Goal: Task Accomplishment & Management: Manage account settings

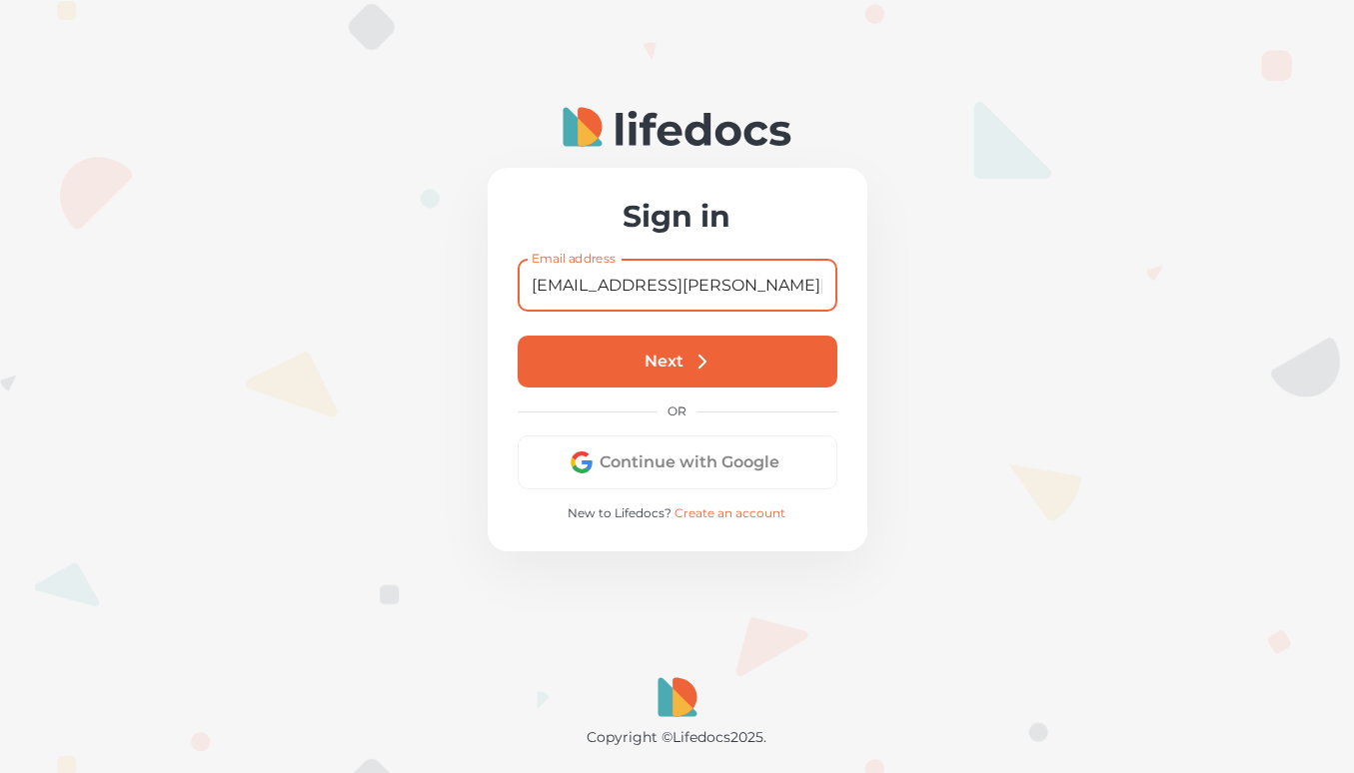
type input "[EMAIL_ADDRESS][PERSON_NAME][DOMAIN_NAME]"
click at [686, 363] on button "Next" at bounding box center [678, 362] width 320 height 52
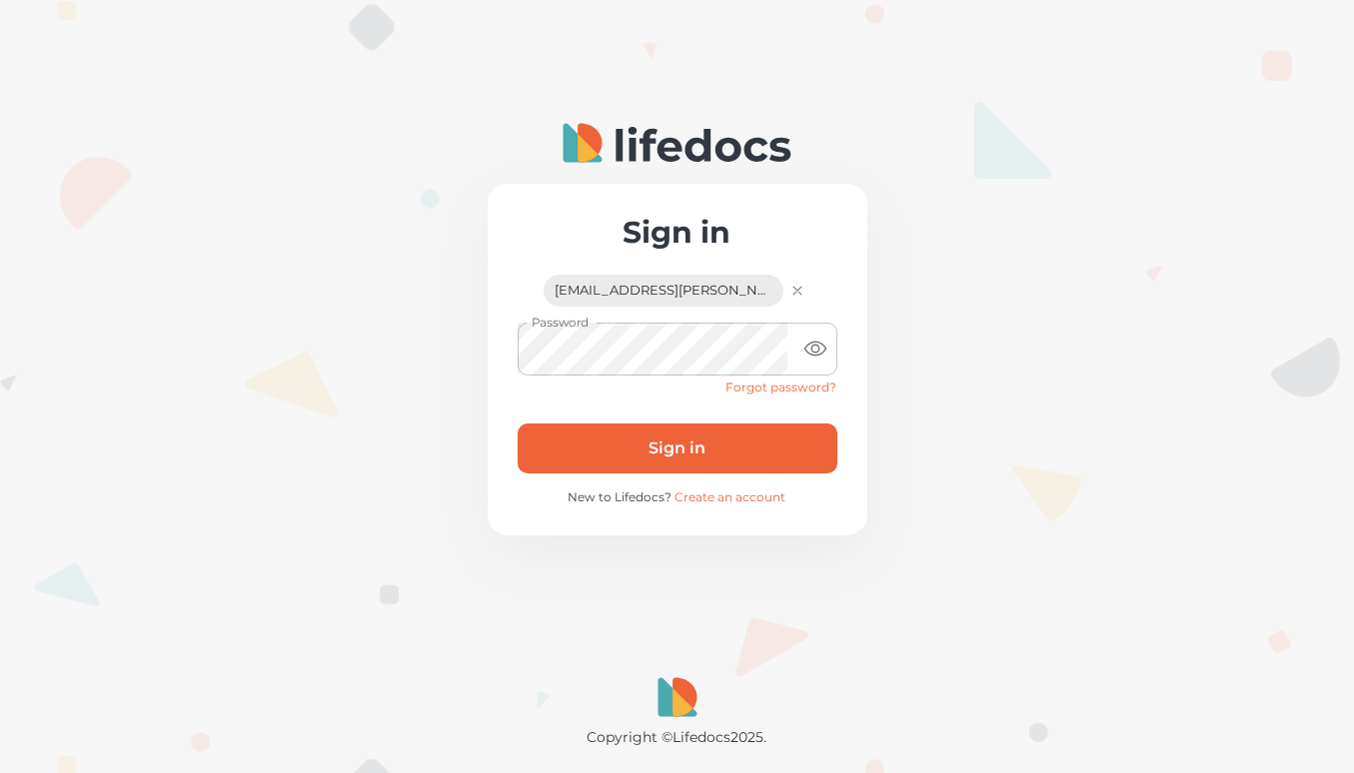
click at [684, 437] on button "Sign in" at bounding box center [678, 449] width 320 height 50
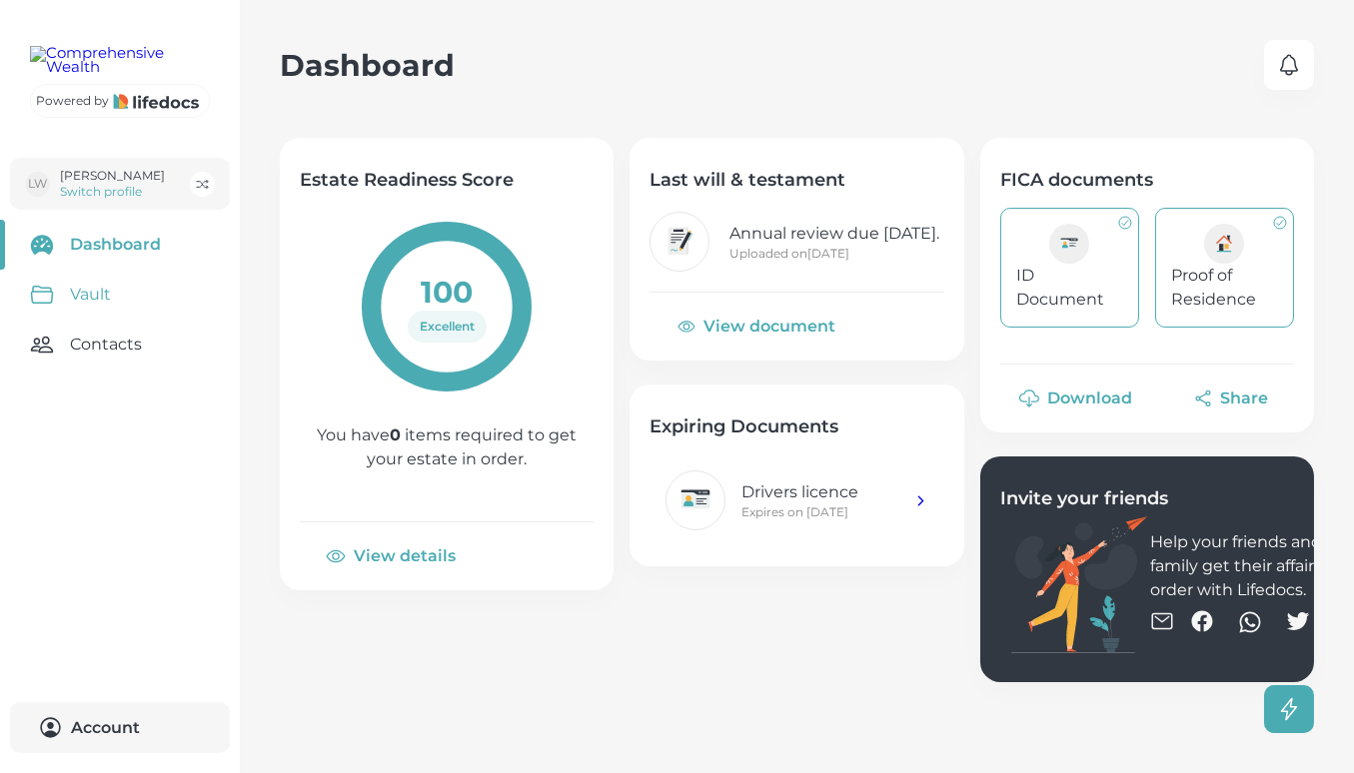
click at [100, 320] on link "Vault" at bounding box center [120, 295] width 240 height 50
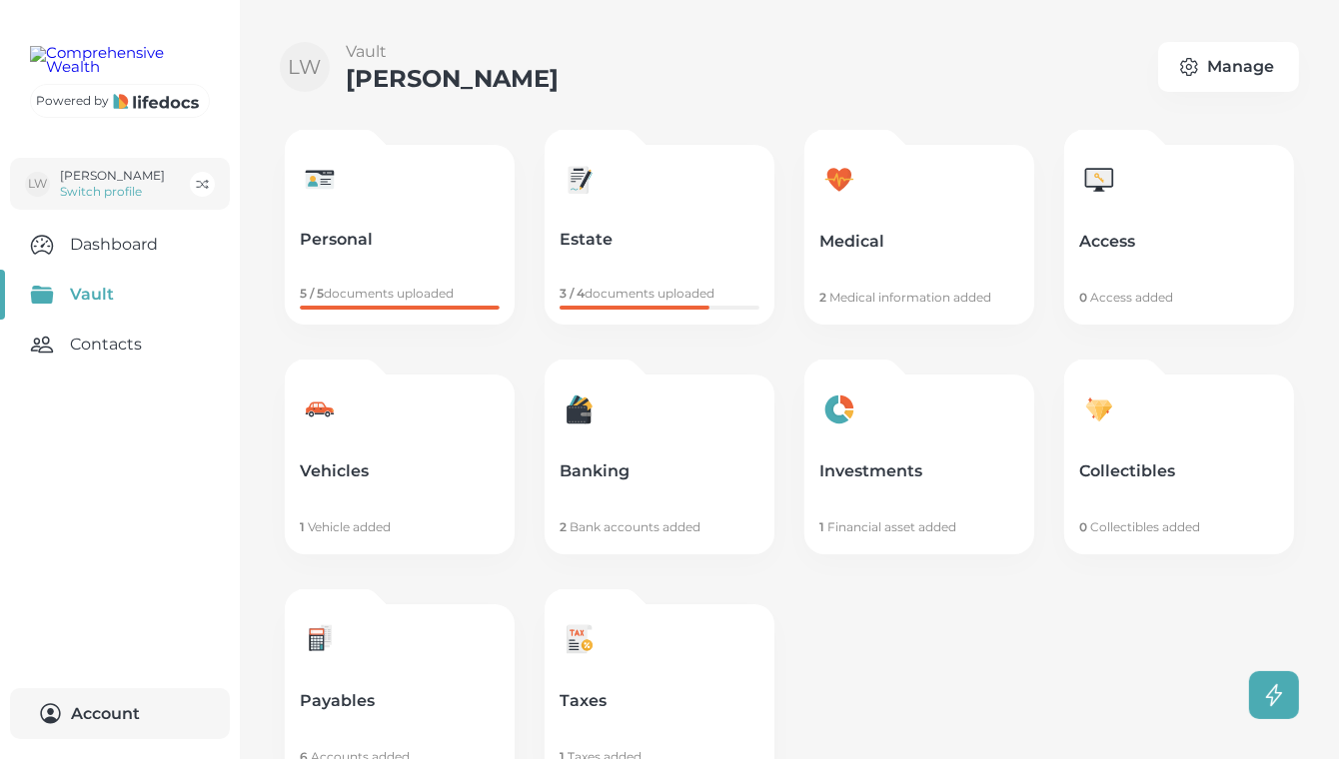
click at [387, 675] on link "Payables 6 Accounts added" at bounding box center [400, 695] width 230 height 180
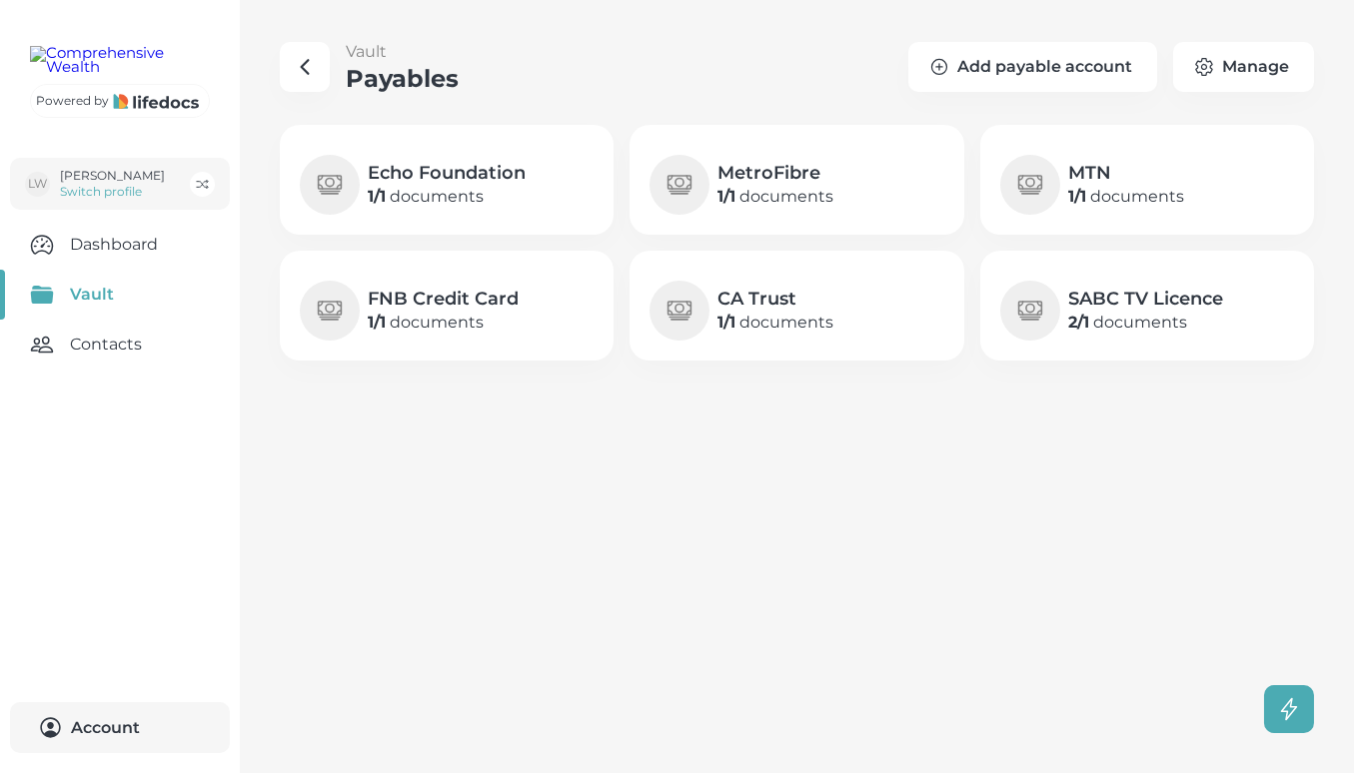
click at [477, 173] on h4 "Echo Foundation" at bounding box center [447, 173] width 158 height 24
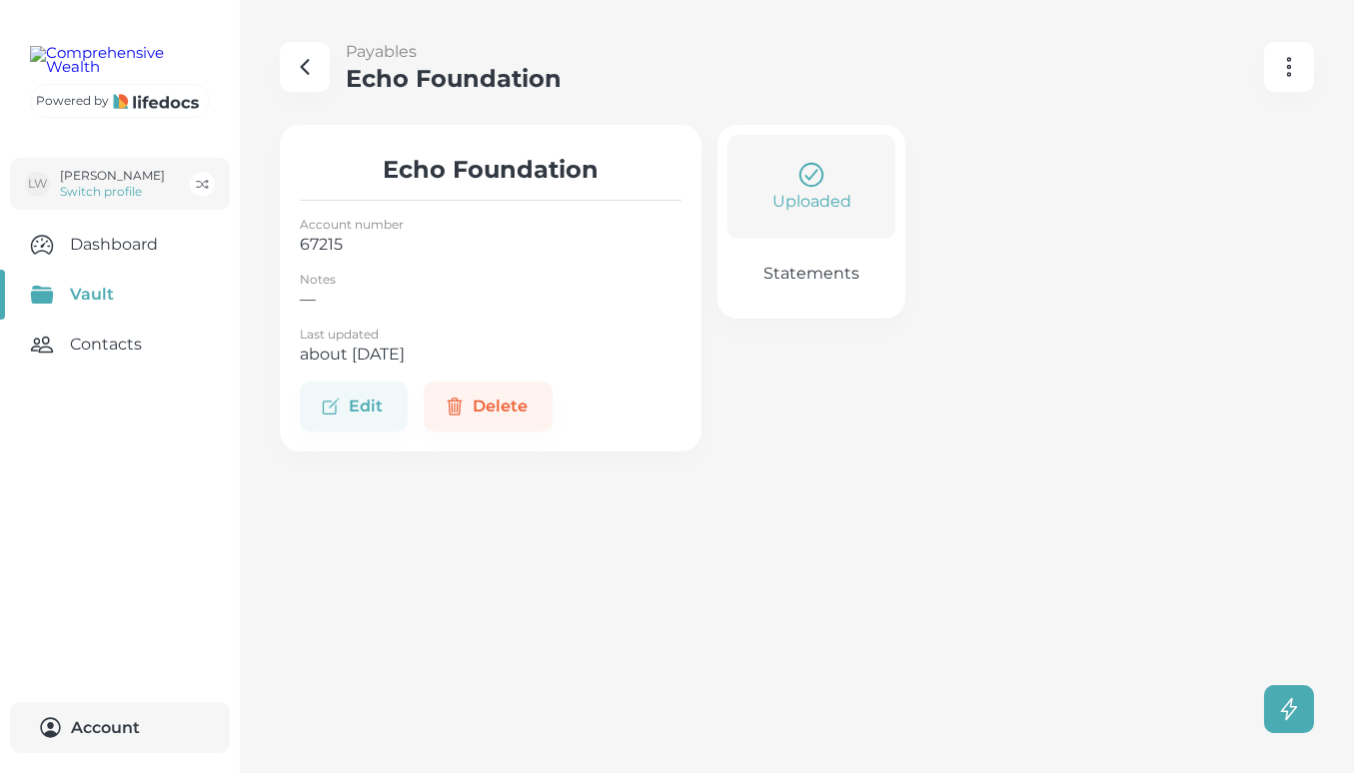
click at [843, 252] on link "Uploaded Statements" at bounding box center [811, 222] width 188 height 194
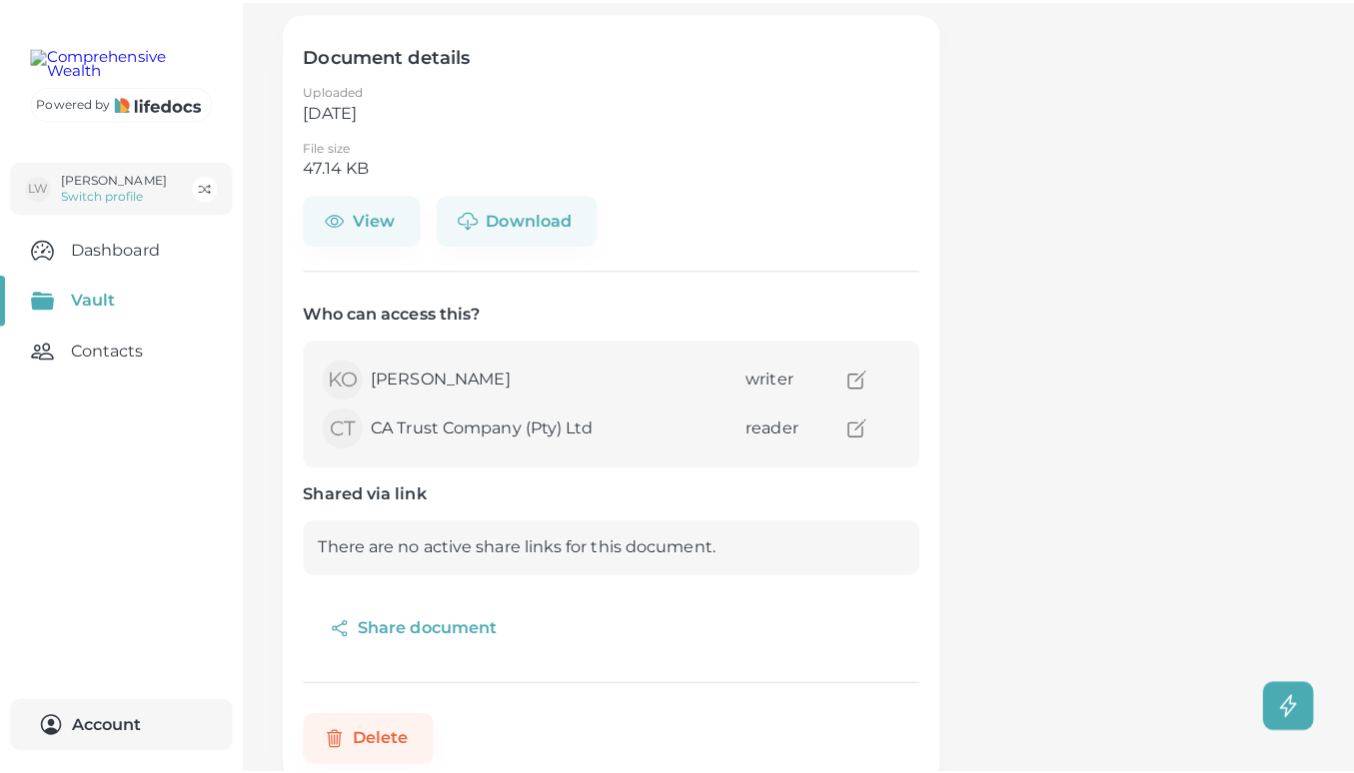
scroll to position [135, 0]
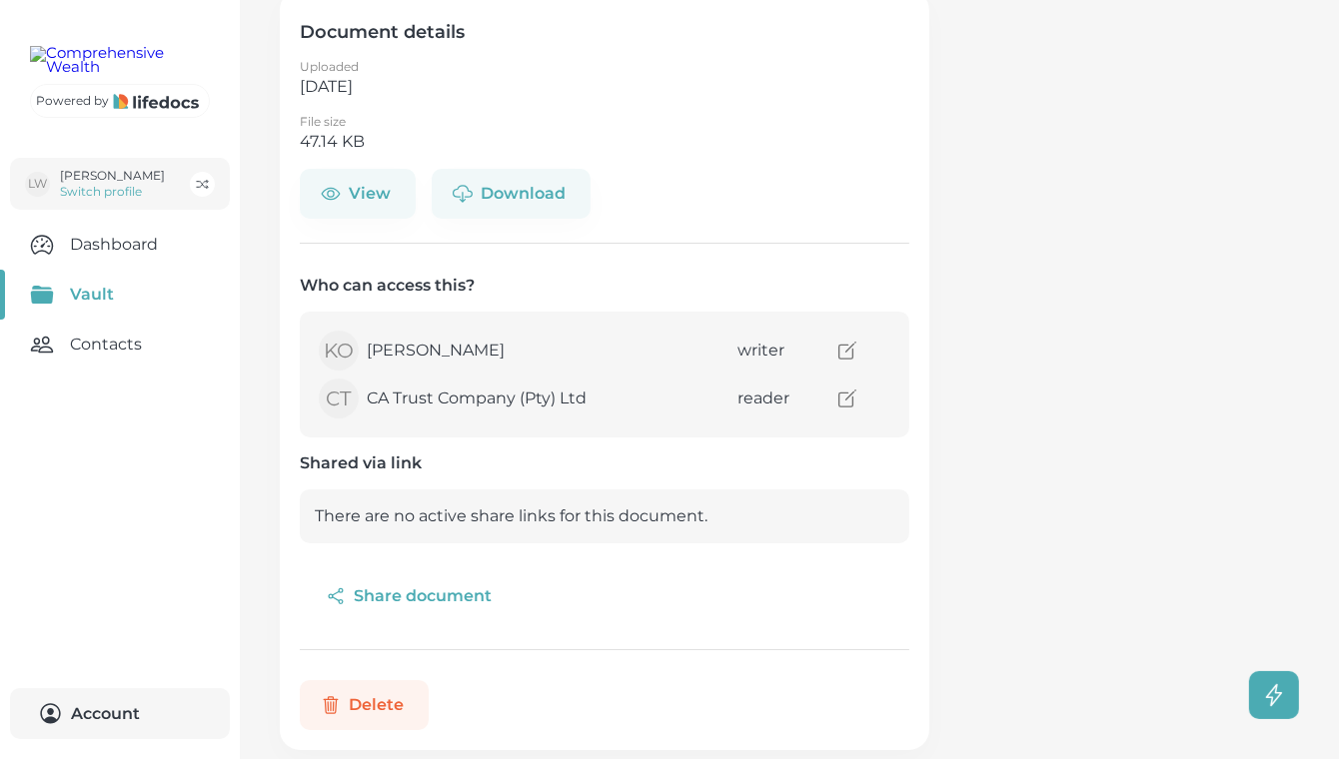
click at [374, 708] on button "Delete" at bounding box center [364, 706] width 129 height 50
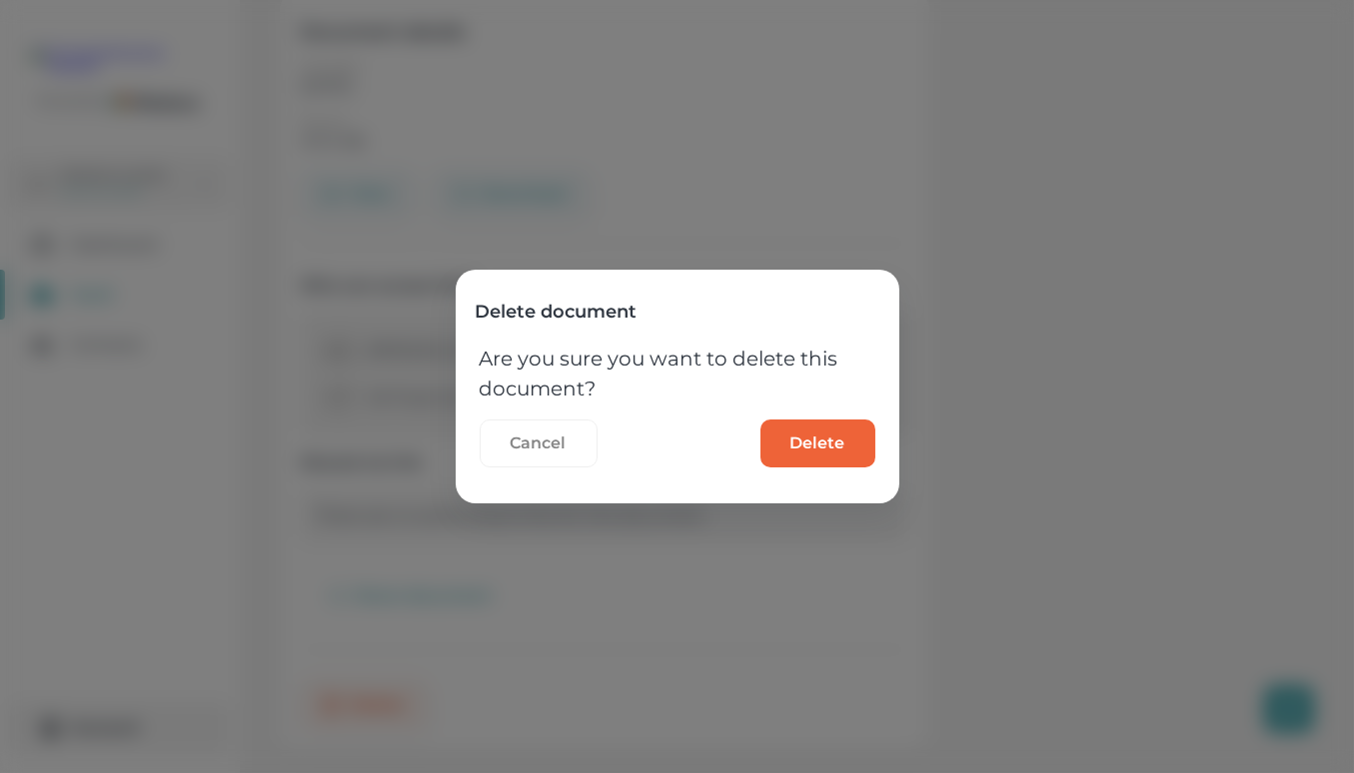
click at [867, 449] on button "Delete" at bounding box center [817, 444] width 115 height 48
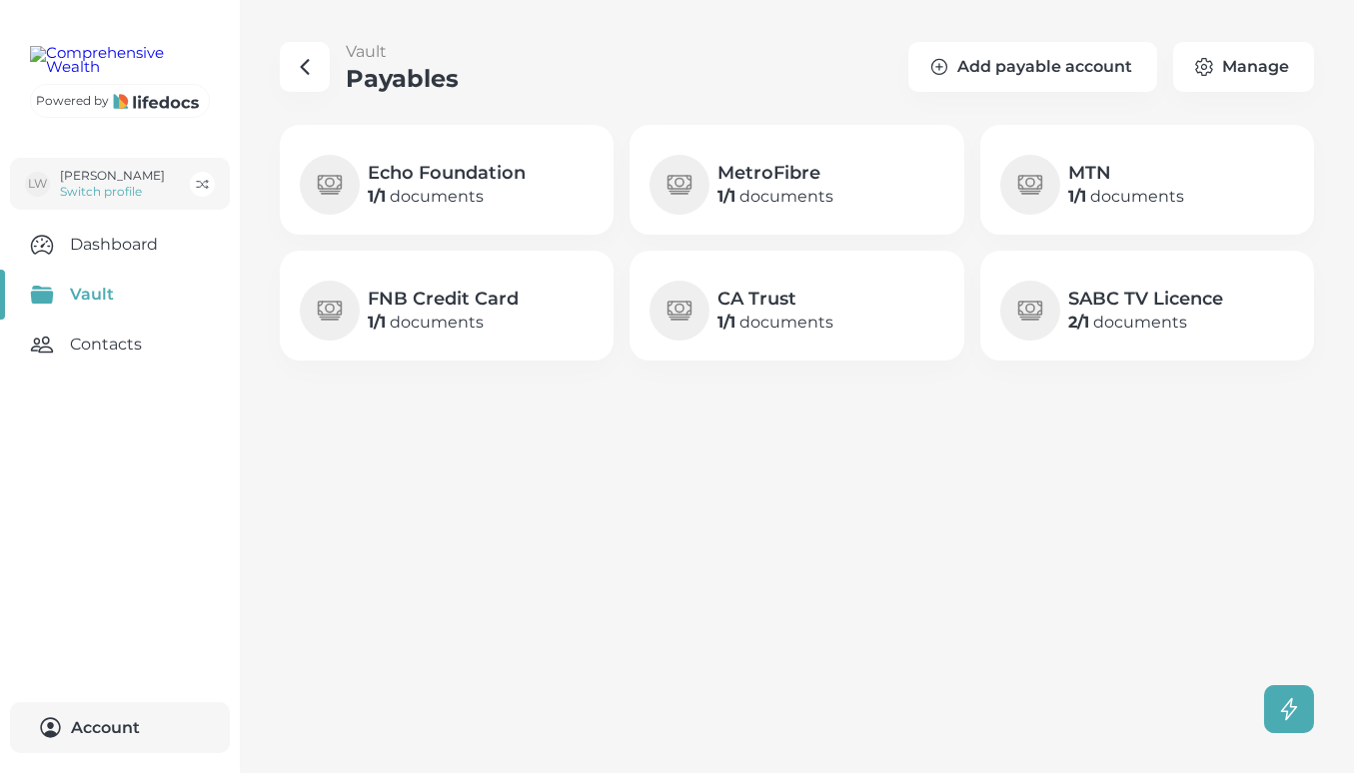
click at [514, 196] on p "1 / 1 documents" at bounding box center [447, 197] width 158 height 24
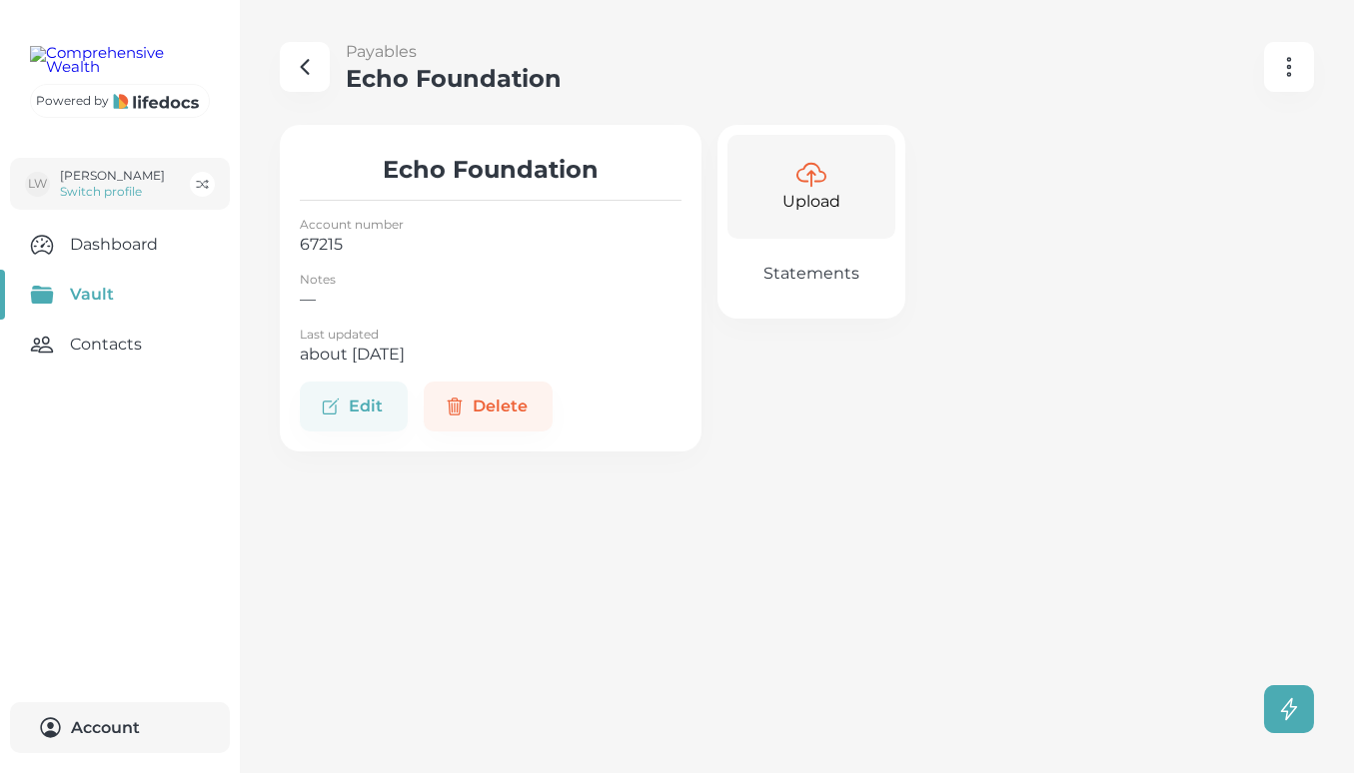
click at [804, 212] on p "Upload" at bounding box center [811, 202] width 58 height 24
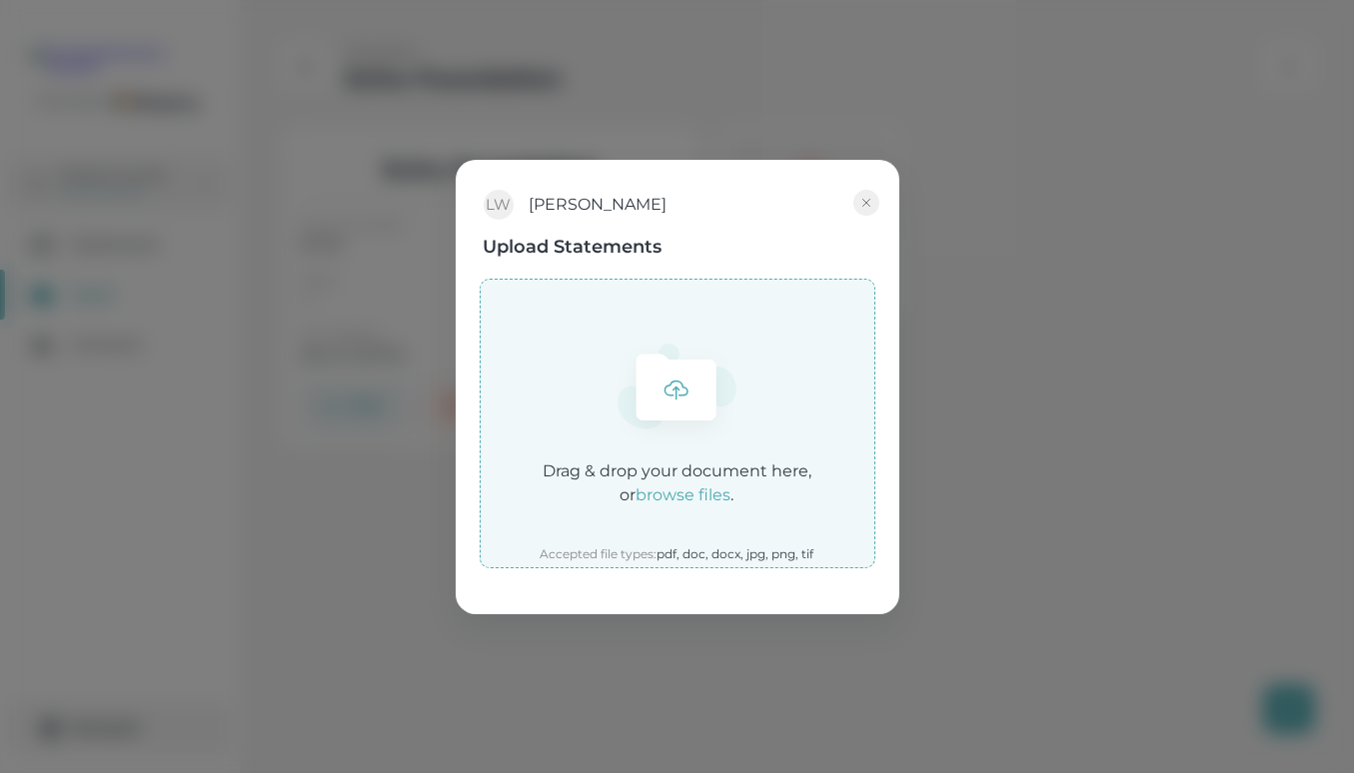
click at [695, 494] on em "browse files" at bounding box center [684, 495] width 95 height 19
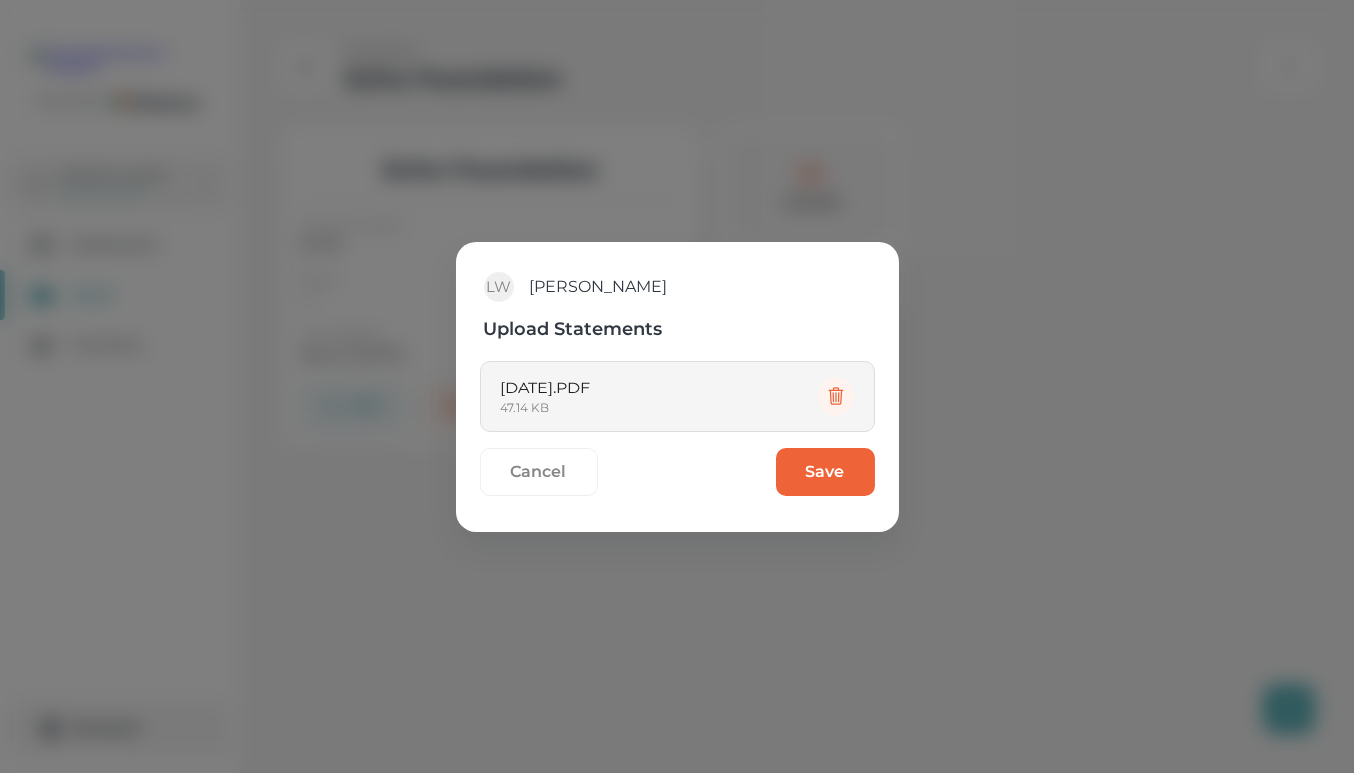
click at [803, 466] on button "Save" at bounding box center [825, 473] width 99 height 48
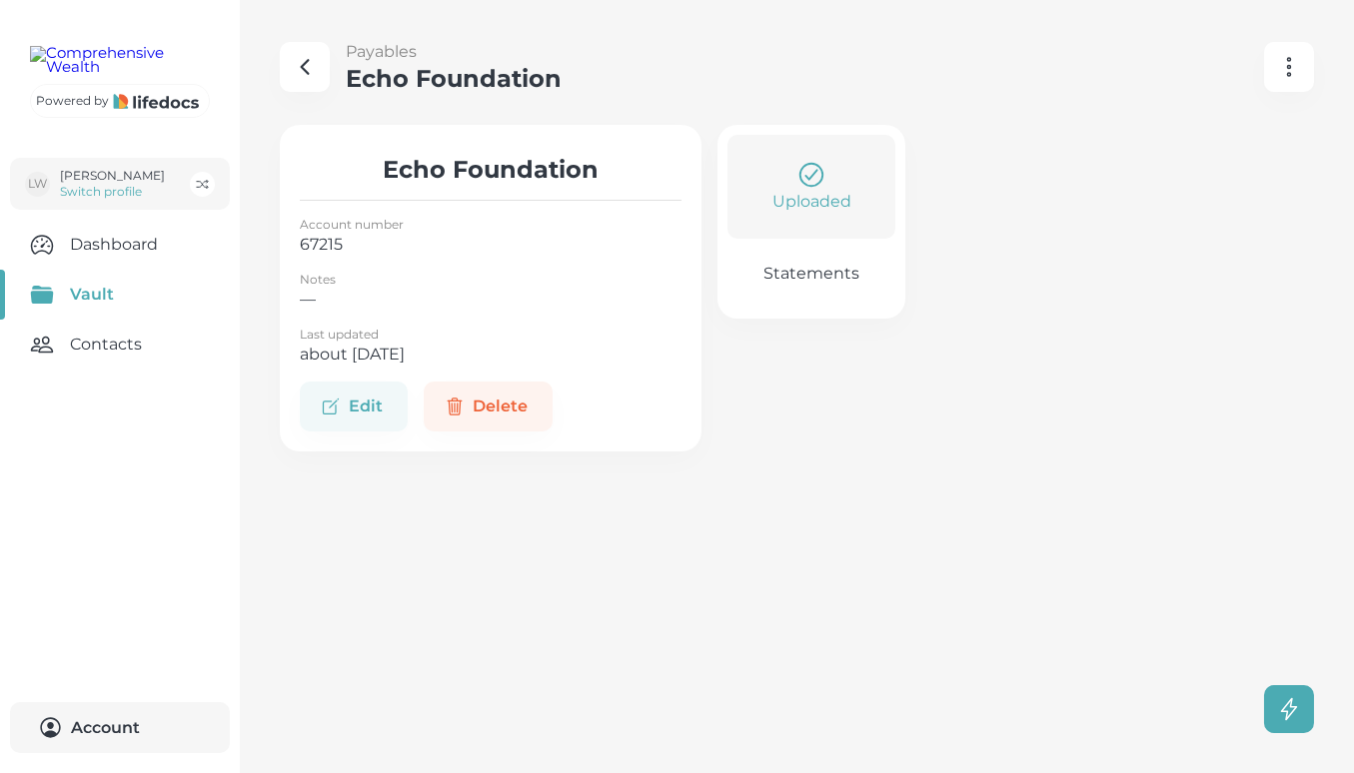
click at [311, 70] on icon "button" at bounding box center [305, 67] width 24 height 24
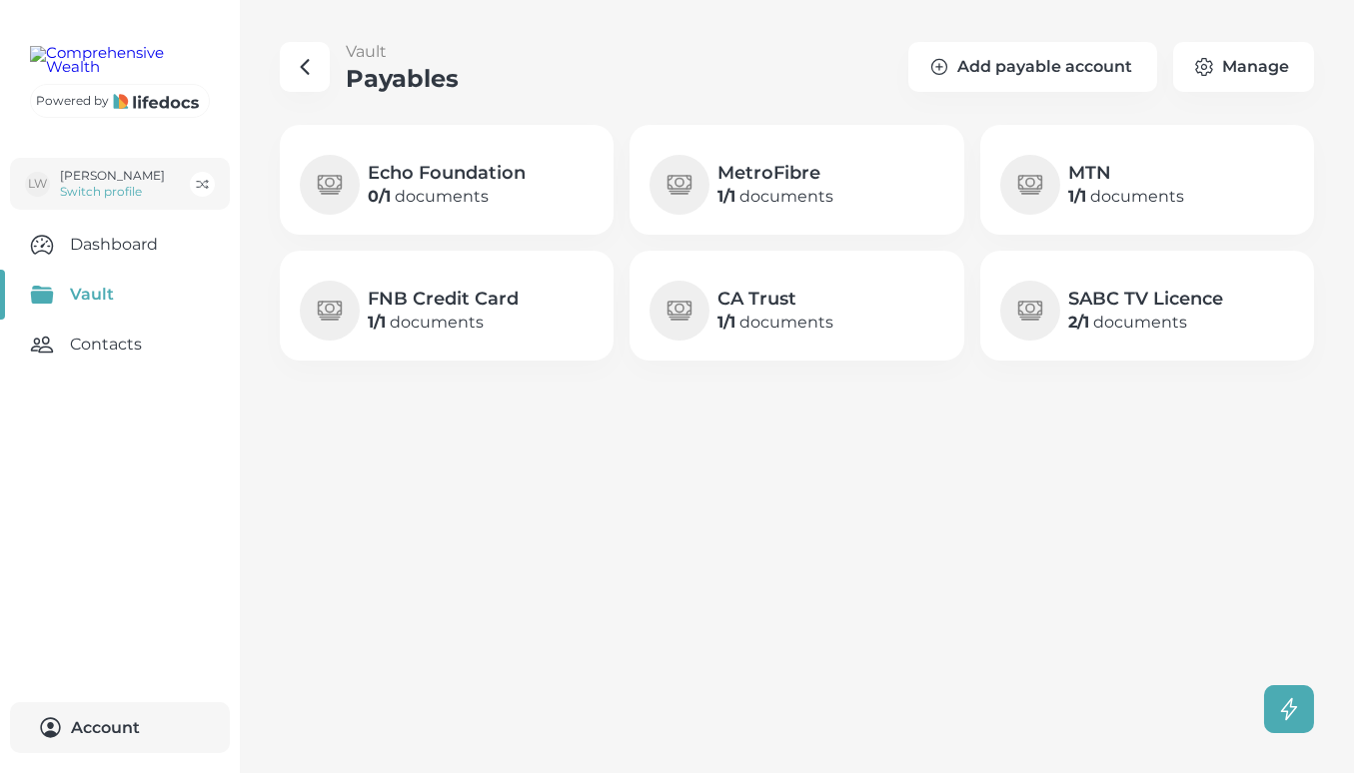
click at [766, 195] on p "1 / 1 documents" at bounding box center [775, 197] width 116 height 24
